Goal: Find contact information: Find contact information

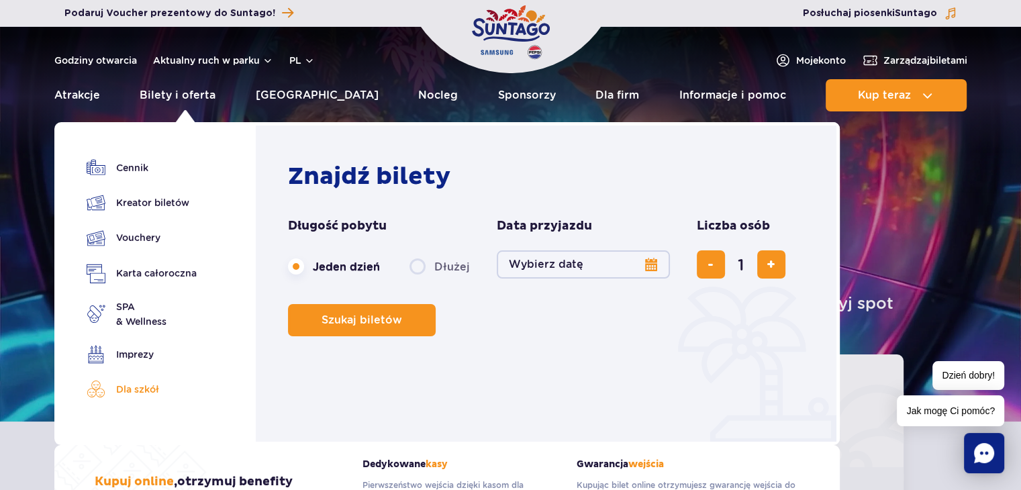
click at [129, 388] on link "Dla szkół" at bounding box center [142, 389] width 110 height 19
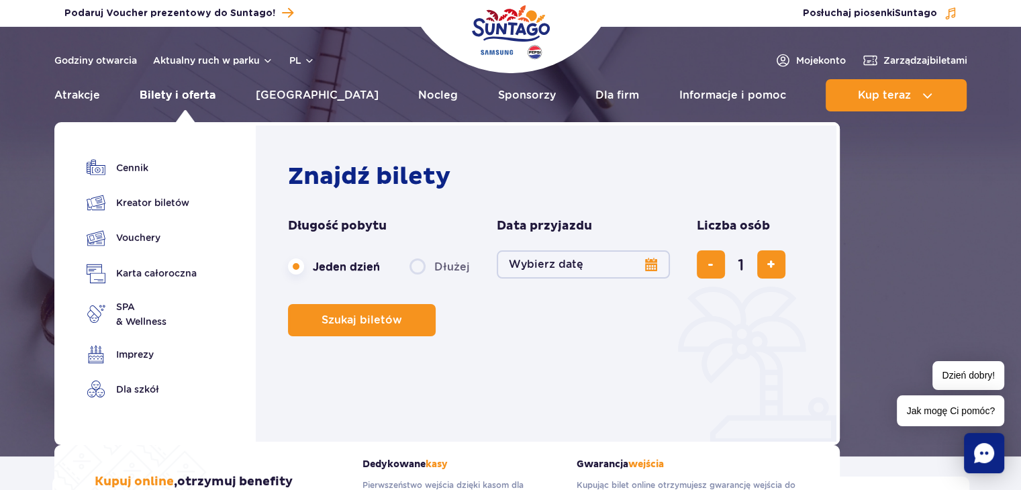
click at [182, 92] on link "Bilety i oferta" at bounding box center [178, 95] width 76 height 32
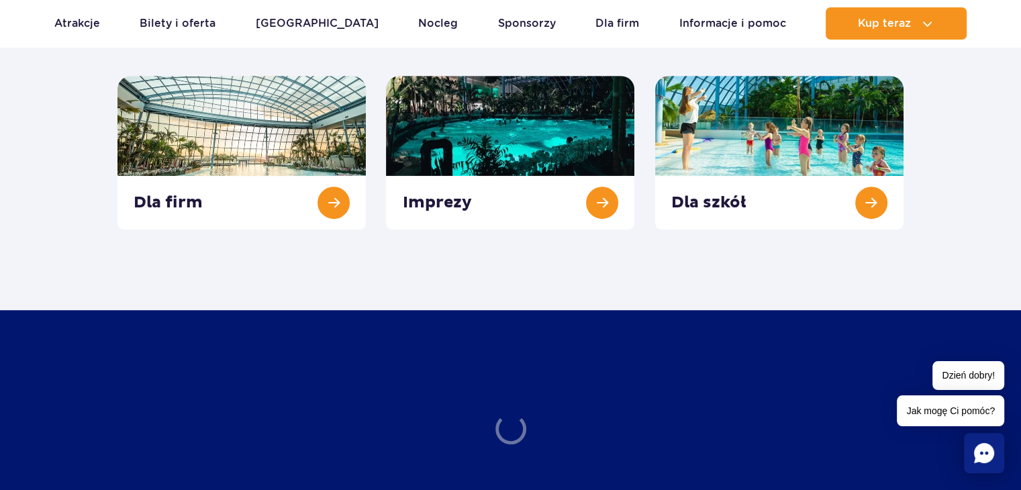
scroll to position [582, 0]
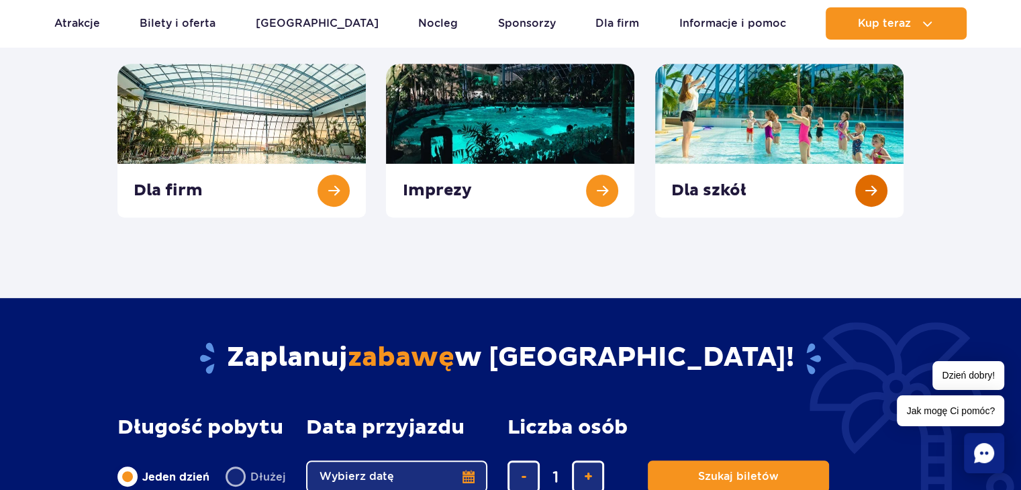
click at [695, 195] on link at bounding box center [779, 141] width 248 height 154
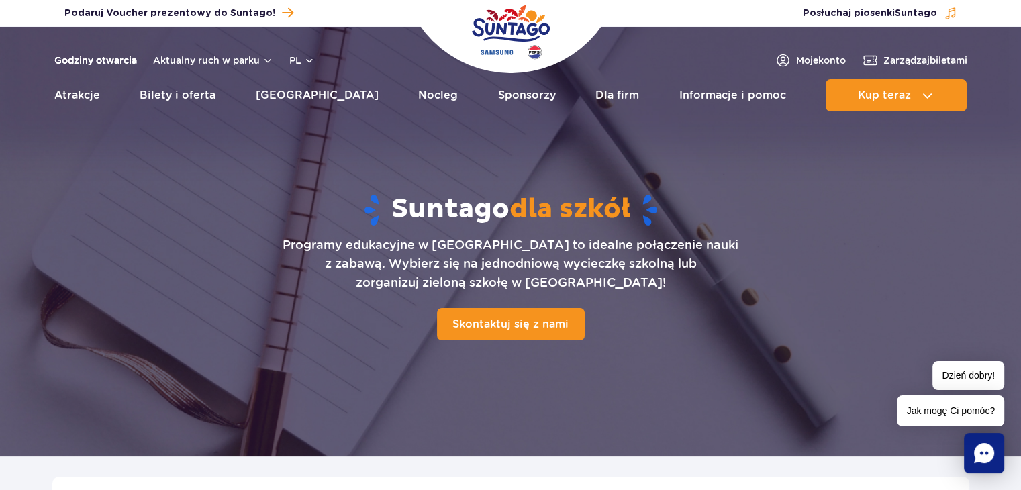
click at [116, 62] on link "Godziny otwarcia" at bounding box center [95, 60] width 83 height 13
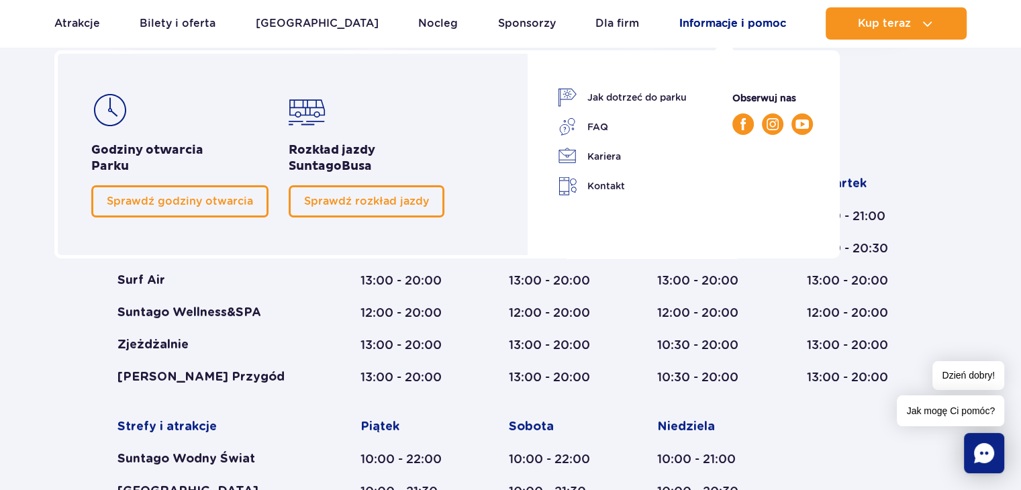
click at [724, 28] on link "Informacje i pomoc" at bounding box center [732, 23] width 107 height 32
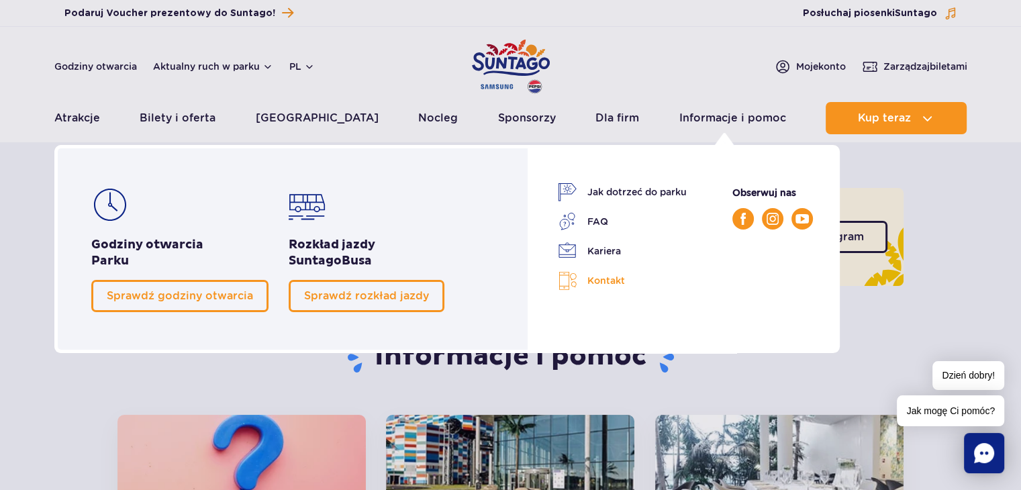
click at [593, 277] on link "Kontakt" at bounding box center [622, 280] width 129 height 19
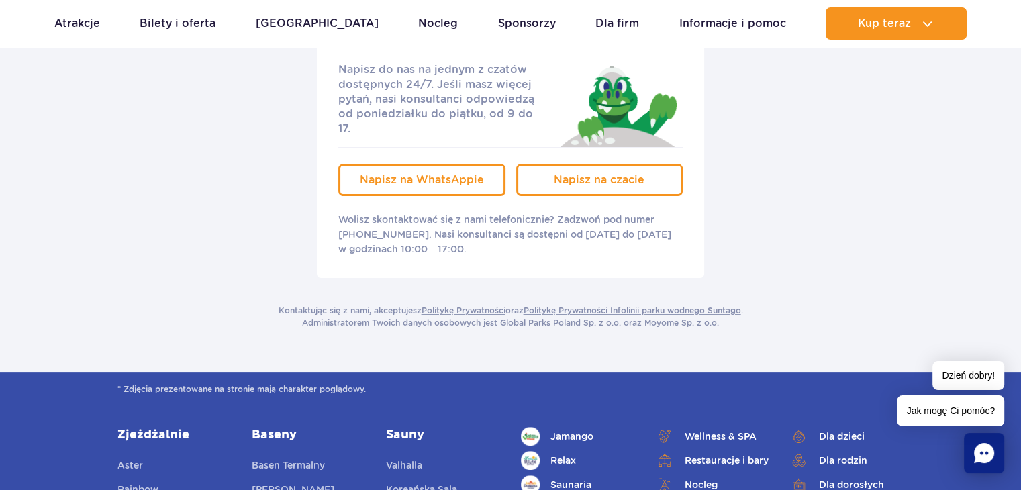
scroll to position [295, 0]
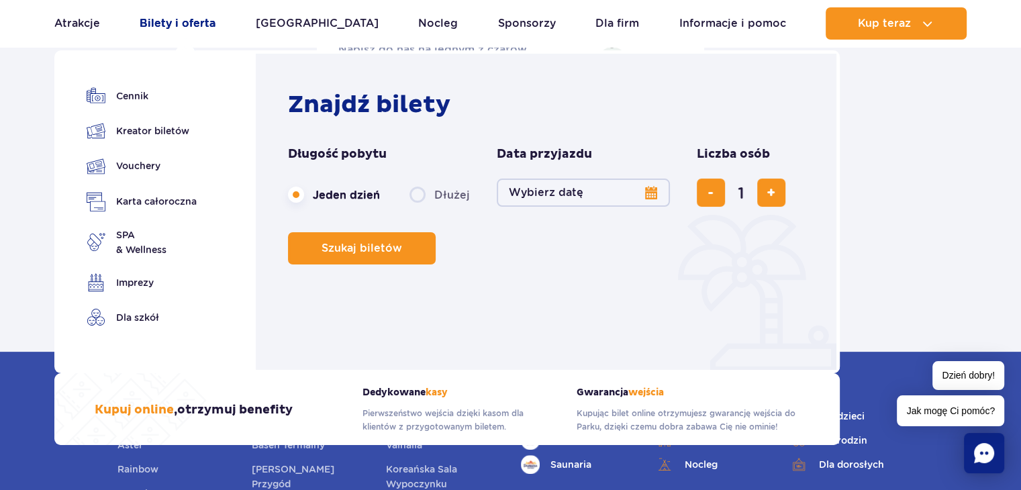
click at [165, 21] on link "Bilety i oferta" at bounding box center [178, 23] width 76 height 32
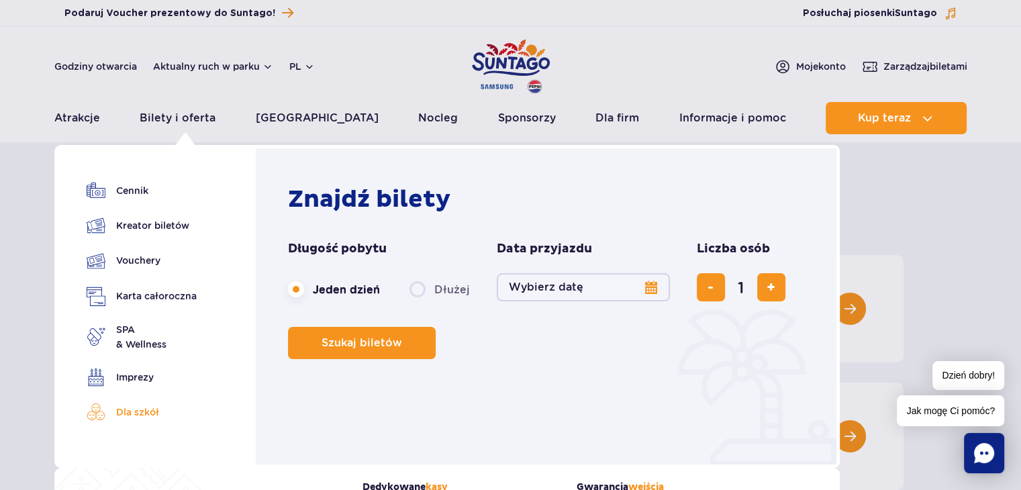
click at [120, 415] on link "Dla szkół" at bounding box center [142, 412] width 110 height 19
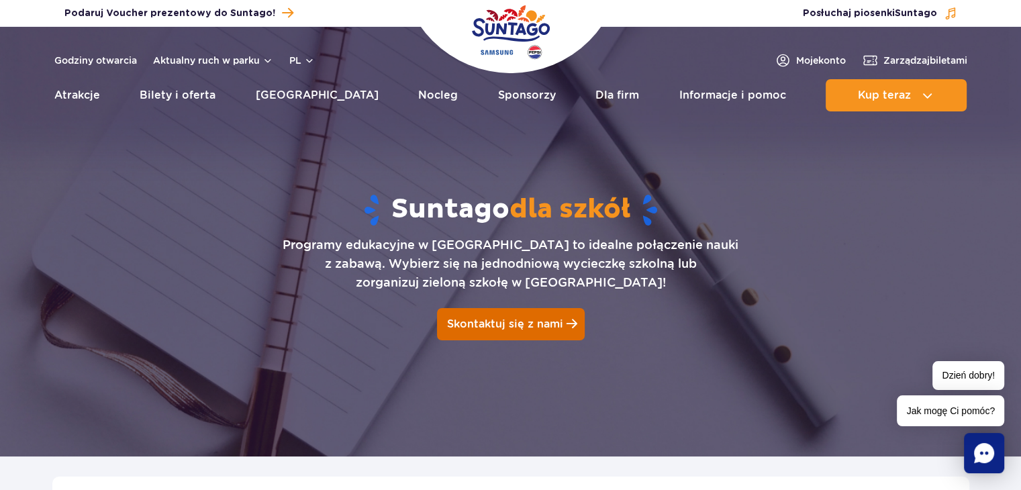
click at [510, 325] on span "Skontaktuj się z nami" at bounding box center [505, 323] width 116 height 13
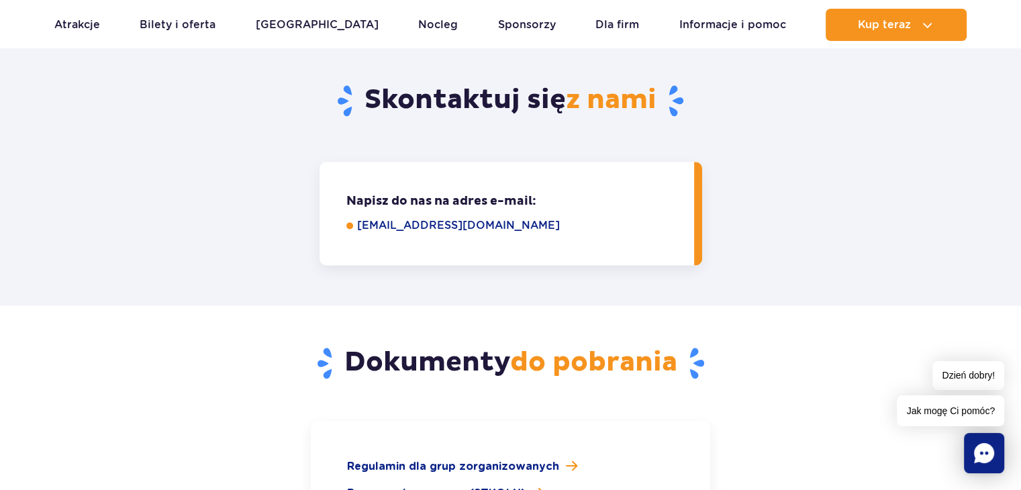
scroll to position [1723, 0]
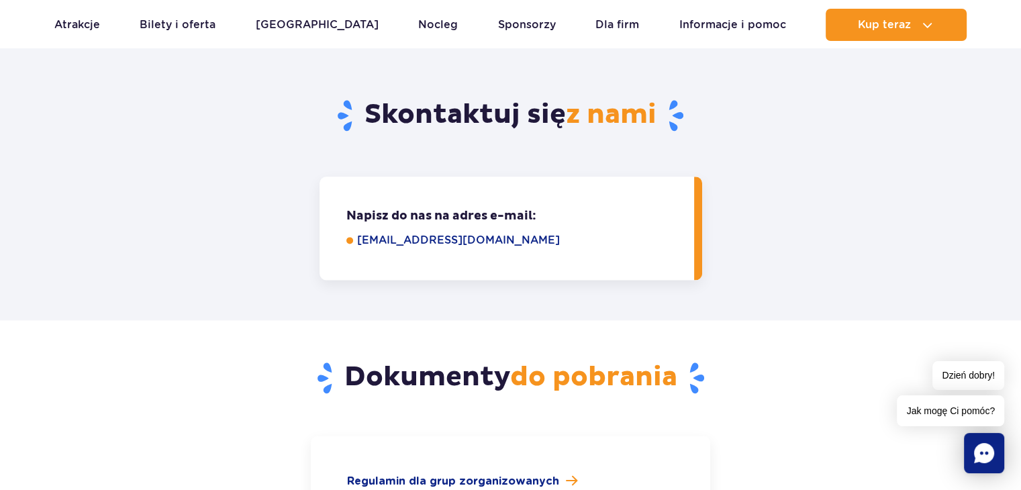
click at [427, 232] on link "[EMAIL_ADDRESS][DOMAIN_NAME]" at bounding box center [516, 240] width 318 height 16
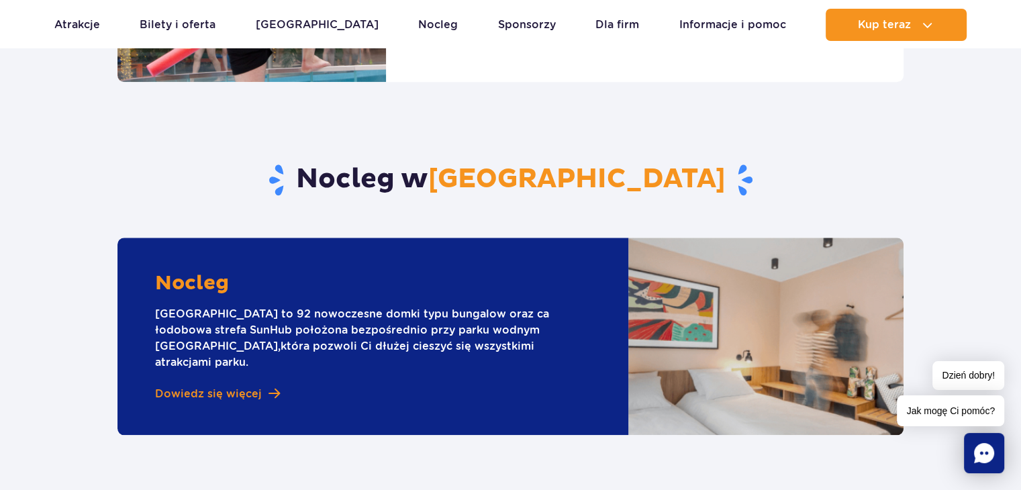
scroll to position [1227, 0]
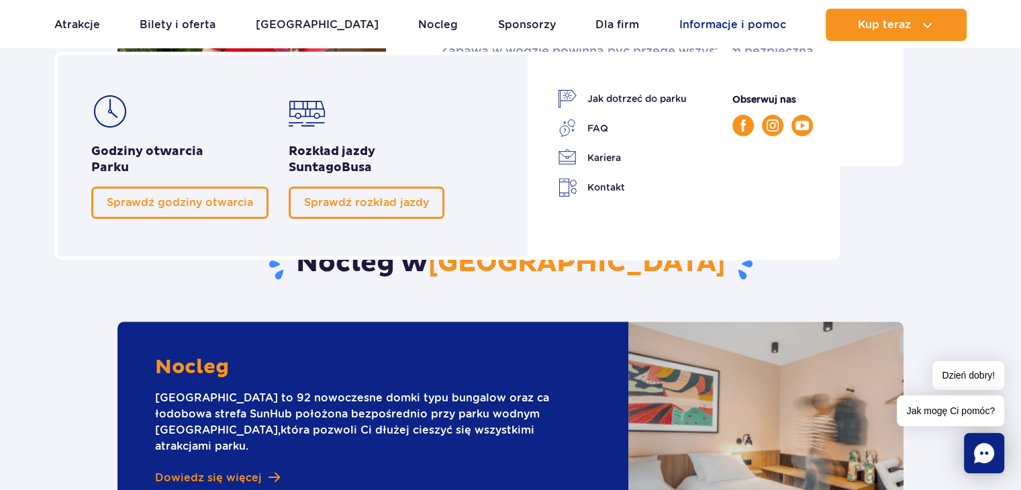
click at [716, 21] on link "Informacje i pomoc" at bounding box center [732, 25] width 107 height 32
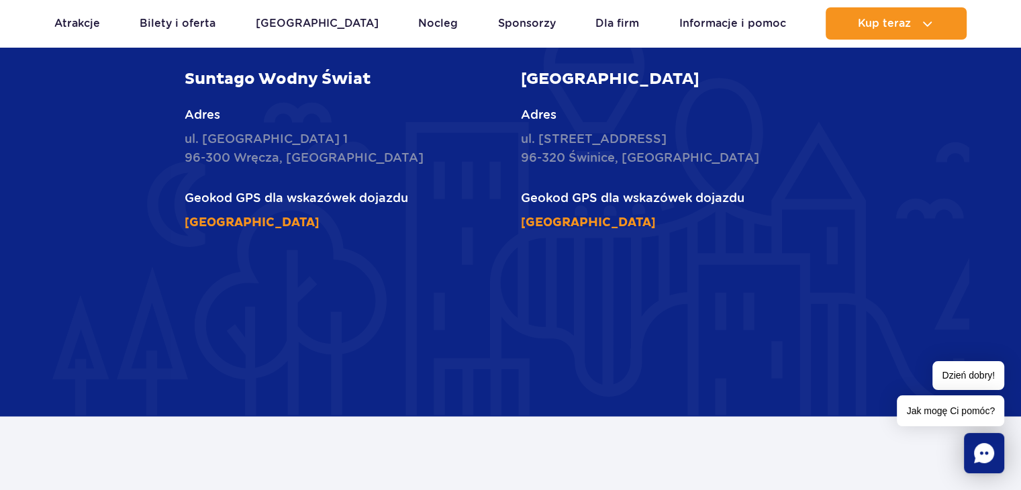
scroll to position [2000, 0]
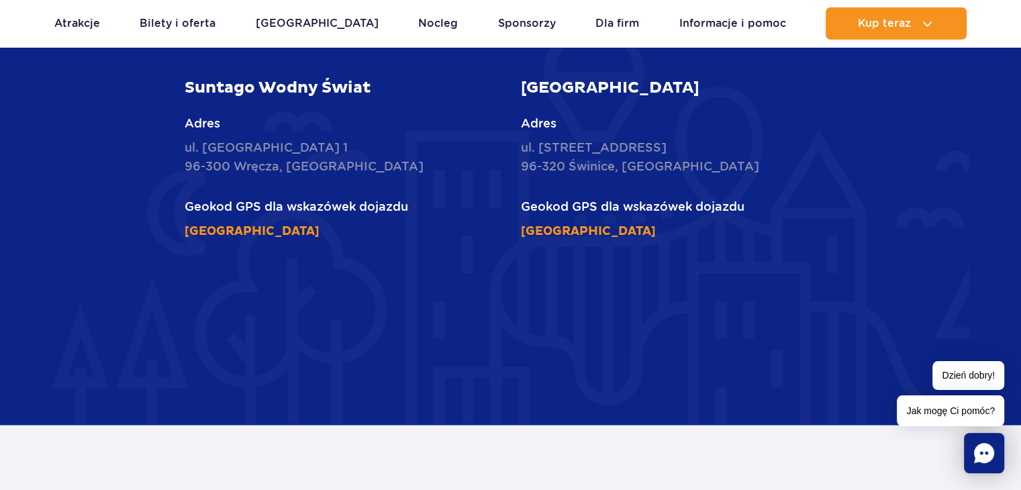
click at [981, 456] on icon "Chat" at bounding box center [984, 453] width 20 height 20
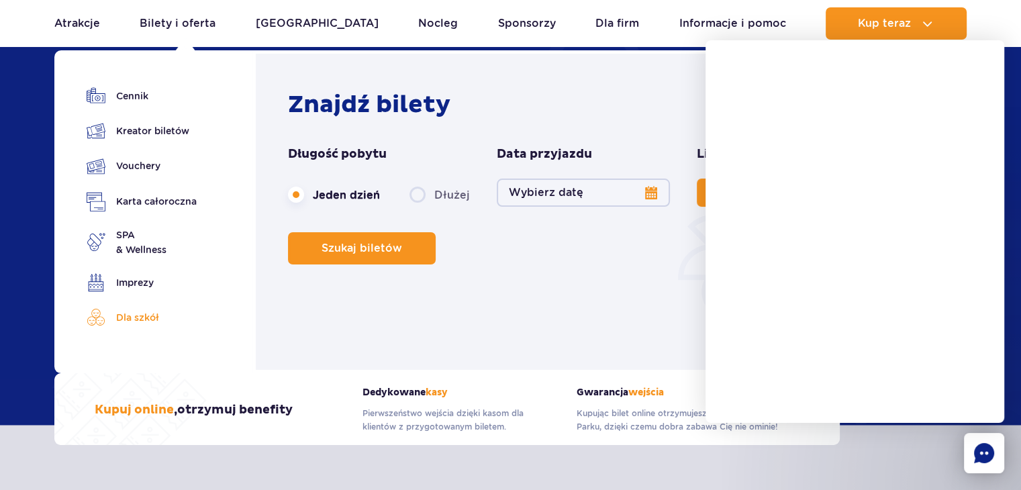
click at [134, 323] on link "Dla szkół" at bounding box center [142, 317] width 110 height 19
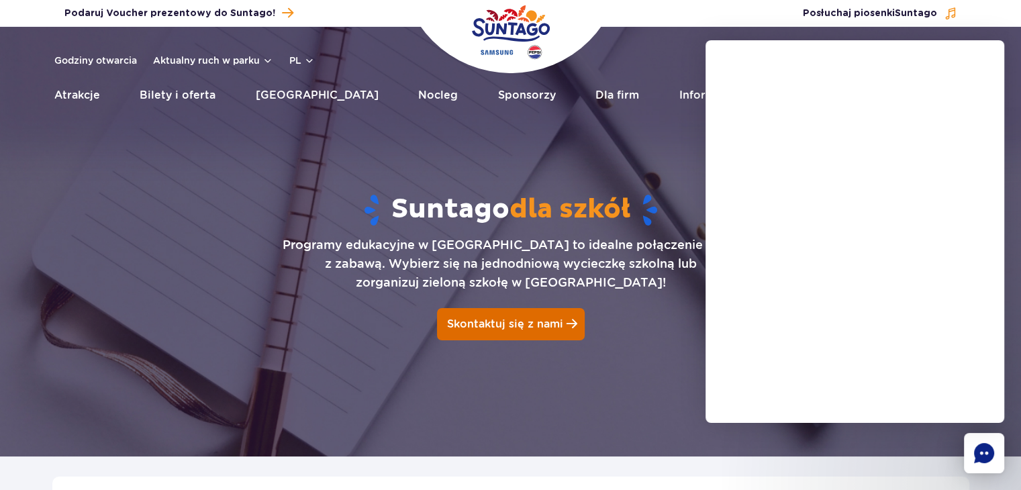
click at [486, 317] on span "Skontaktuj się z nami" at bounding box center [505, 323] width 116 height 13
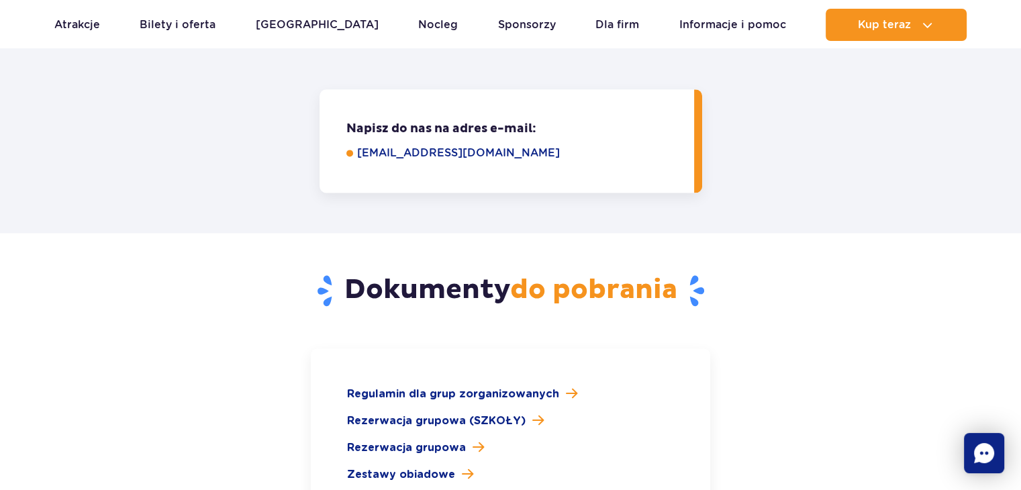
scroll to position [1815, 0]
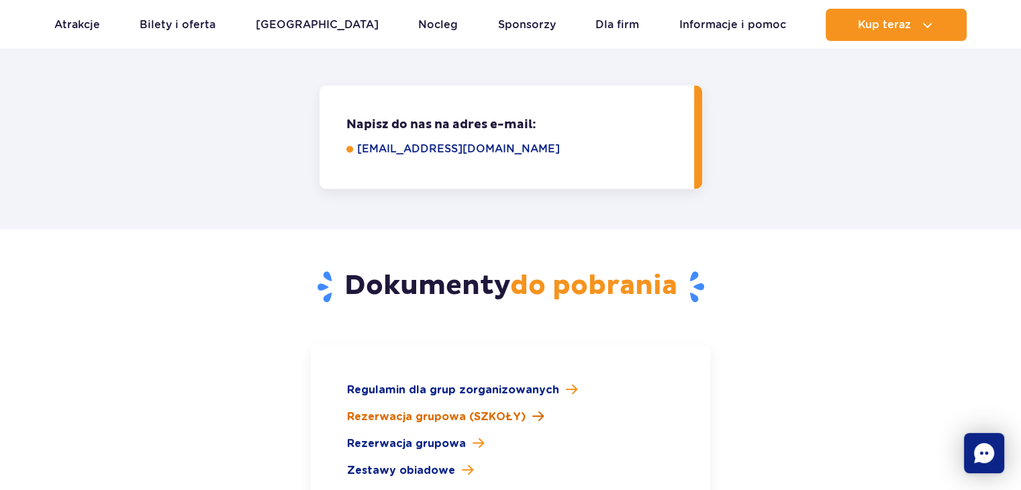
click at [459, 409] on span "Rezerwacja grupowa (SZKOŁY)" at bounding box center [436, 417] width 179 height 16
